Goal: Task Accomplishment & Management: Complete application form

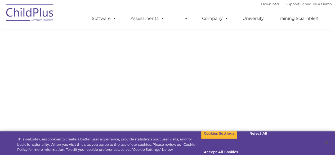
scroll to position [638, 0]
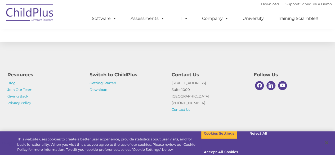
select select "MEDIUM"
click at [313, 5] on link "Schedule A Demo" at bounding box center [316, 4] width 31 height 4
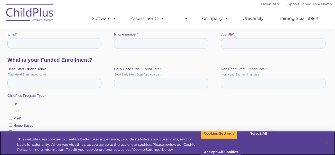
scroll to position [224, 0]
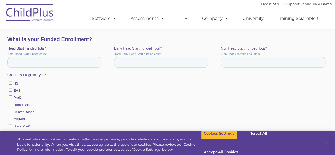
click at [261, 83] on label "HS" at bounding box center [166, 83] width 317 height 6
click at [12, 83] on input "HS" at bounding box center [9, 82] width 3 height 3
checkbox input "true"
